Goal: Task Accomplishment & Management: Manage account settings

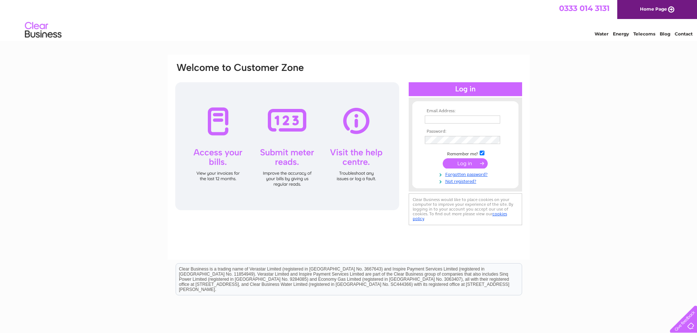
type input "[EMAIL_ADDRESS][DOMAIN_NAME]"
click at [469, 162] on input "submit" at bounding box center [465, 163] width 45 height 10
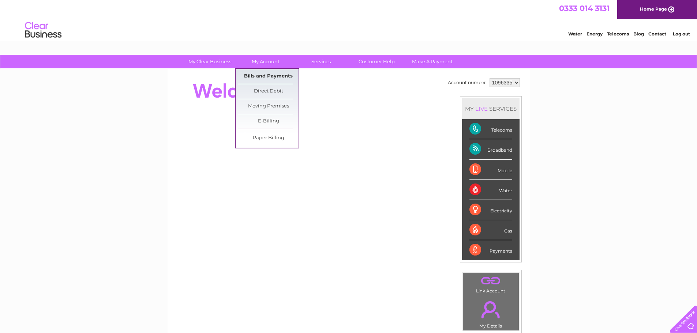
click at [264, 74] on link "Bills and Payments" at bounding box center [268, 76] width 60 height 15
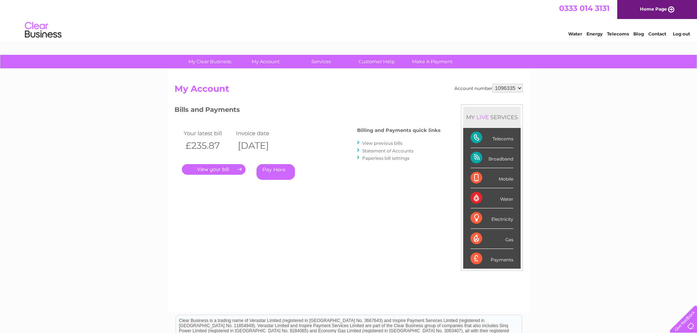
click at [233, 170] on link "." at bounding box center [214, 169] width 64 height 11
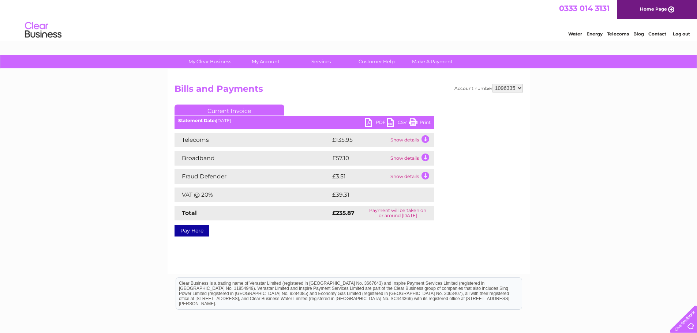
click at [416, 121] on link "Print" at bounding box center [420, 123] width 22 height 11
click at [585, 134] on div "My Clear Business Login Details My Details My Preferences Link Account My Accou…" at bounding box center [348, 227] width 697 height 344
click at [425, 122] on link "Print" at bounding box center [420, 123] width 22 height 11
click at [683, 32] on link "Log out" at bounding box center [681, 33] width 17 height 5
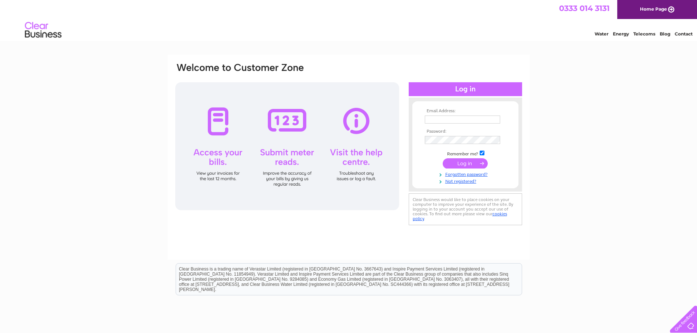
type input "chaplins@hotmail.co.uk"
click at [586, 93] on div "Email Address: chaplins@hotmail.co.uk Password: Forgotten password?" at bounding box center [348, 220] width 697 height 330
click at [431, 37] on div "Water Energy Telecoms Blog Contact" at bounding box center [348, 31] width 697 height 24
